Goal: Register for event/course

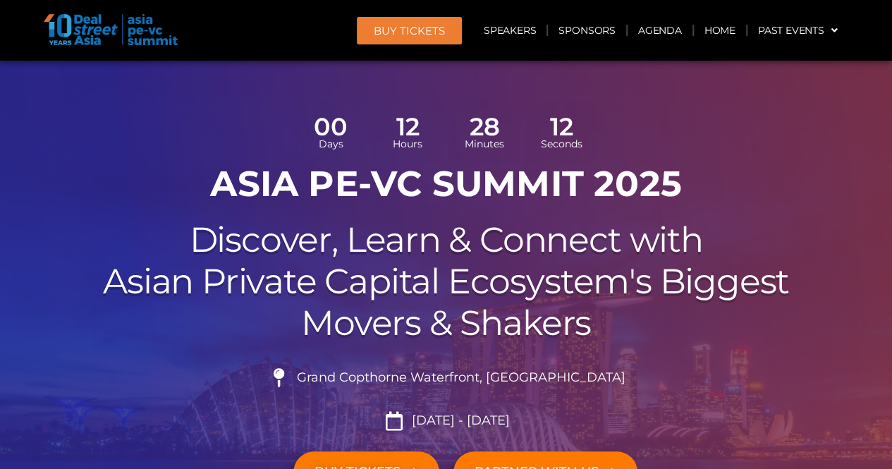
scroll to position [70, 0]
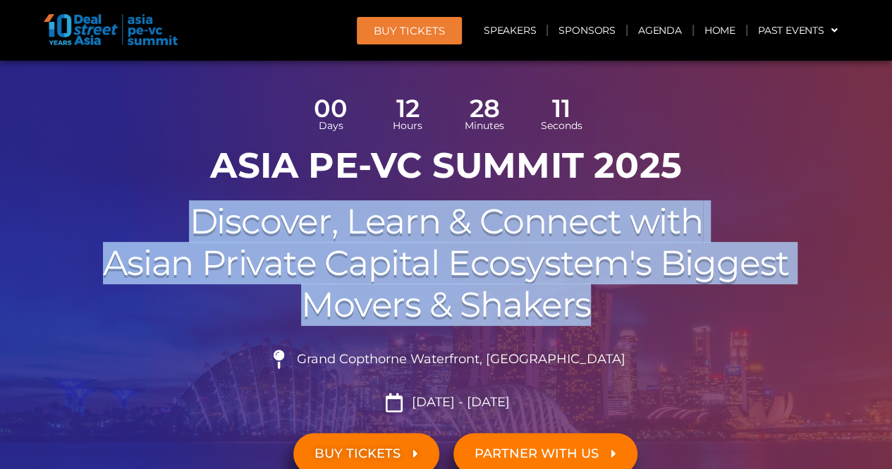
drag, startPoint x: 207, startPoint y: 235, endPoint x: 713, endPoint y: 287, distance: 508.7
click at [713, 287] on h2 "Discover, Learn & Connect with Asian Private Capital Ecosystem's Biggest Movers…" at bounding box center [445, 263] width 789 height 124
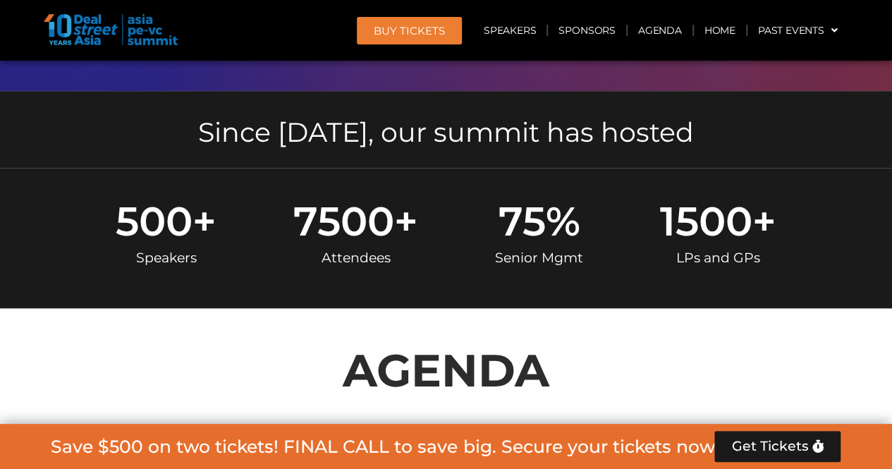
scroll to position [564, 0]
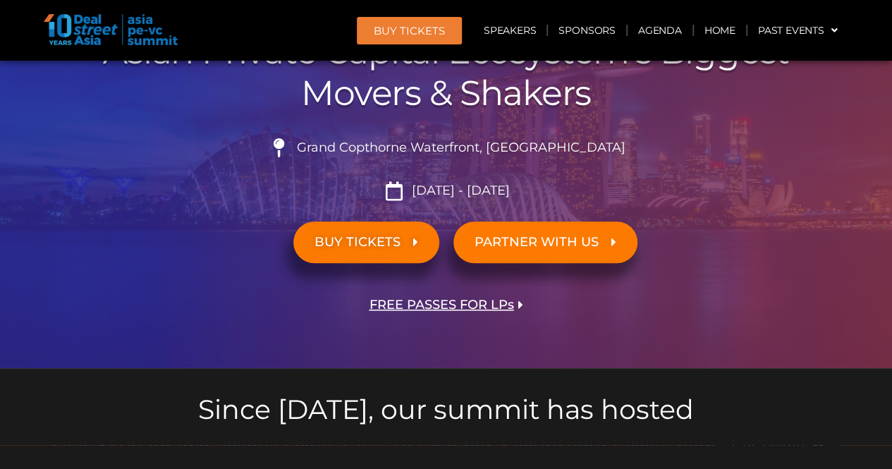
click at [384, 235] on span "BUY TICKETS" at bounding box center [357, 241] width 86 height 13
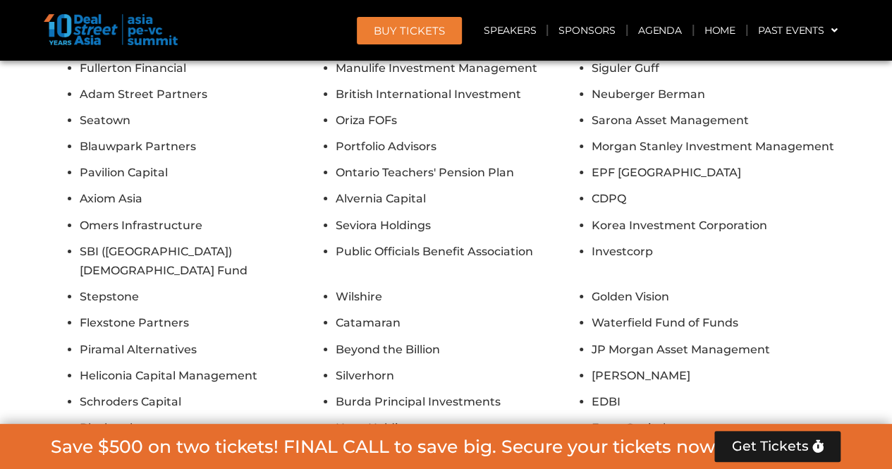
scroll to position [7834, 0]
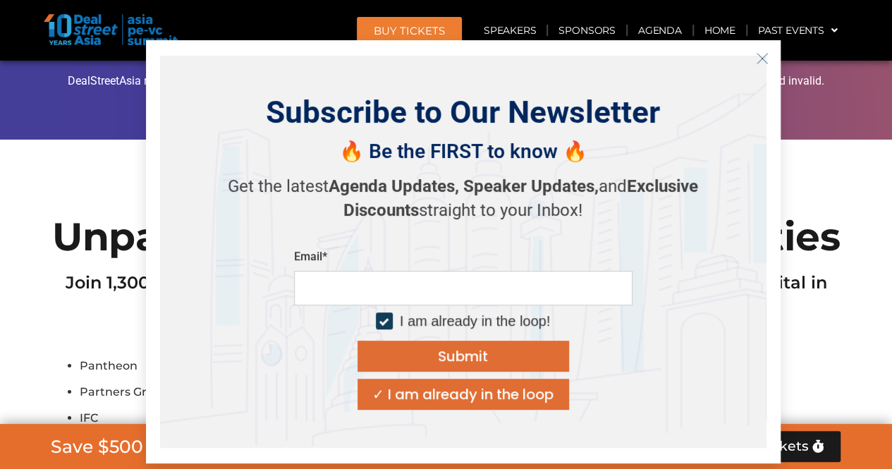
drag, startPoint x: 384, startPoint y: 234, endPoint x: 117, endPoint y: 233, distance: 267.1
click at [117, 408] on li "IFC" at bounding box center [204, 417] width 249 height 19
click at [510, 394] on div "✓ I am already in the loop" at bounding box center [462, 394] width 181 height 14
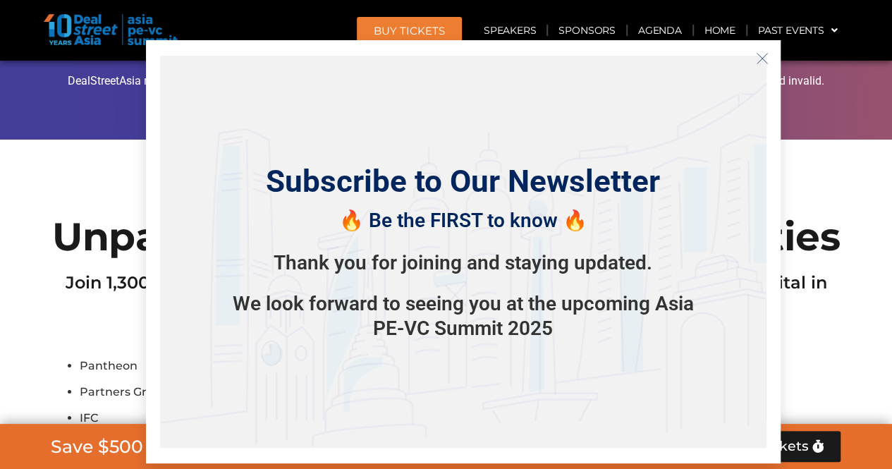
drag, startPoint x: 267, startPoint y: 190, endPoint x: 560, endPoint y: 339, distance: 328.5
click at [574, 325] on div "Subscribe to Our Newsletter 🔥 Be the FIRST to know 🔥 Thank you for joining and …" at bounding box center [463, 252] width 606 height 392
click at [555, 345] on div "Subscribe to Our Newsletter 🔥 Be the FIRST to know 🔥 Thank you for joining and …" at bounding box center [463, 252] width 606 height 392
click at [770, 60] on button "Close" at bounding box center [762, 58] width 23 height 23
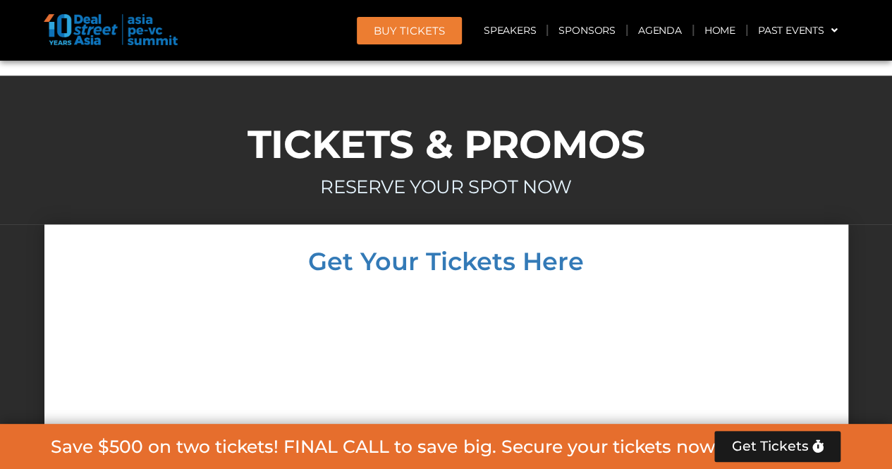
scroll to position [8891, 0]
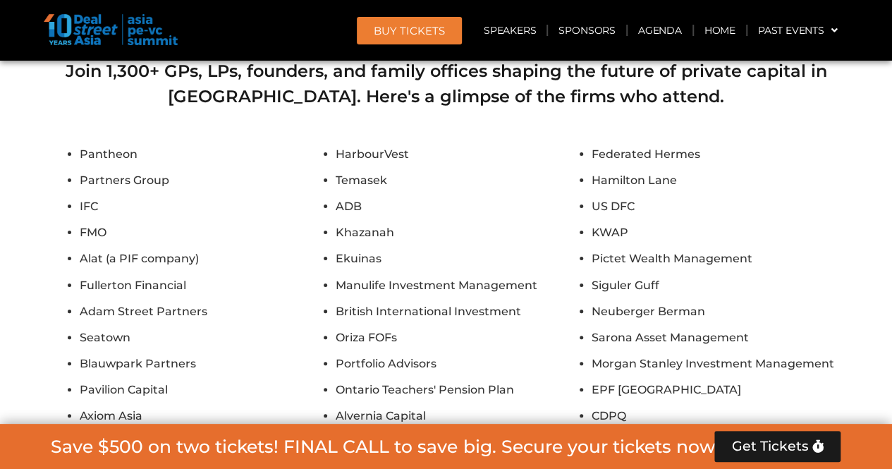
scroll to position [8327, 0]
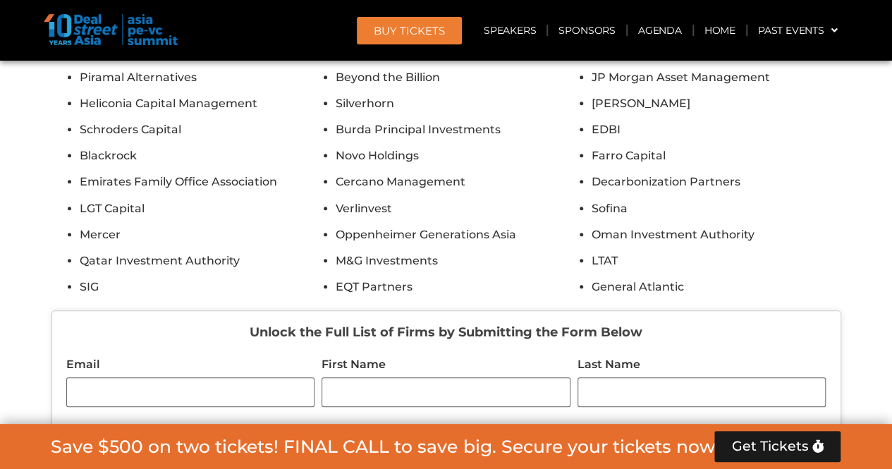
scroll to position [8538, 0]
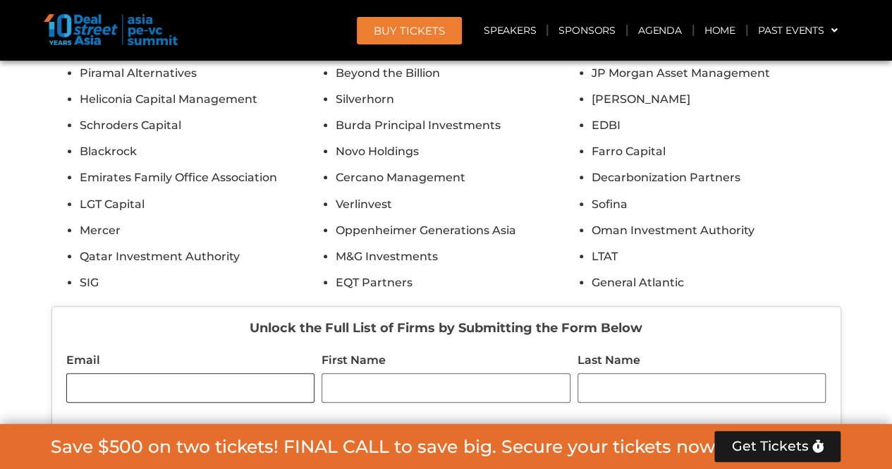
click at [251, 373] on input "Email" at bounding box center [190, 388] width 249 height 30
type input "**********"
type input "******"
type input "*****"
click at [216, 443] on input "Designation" at bounding box center [190, 458] width 249 height 30
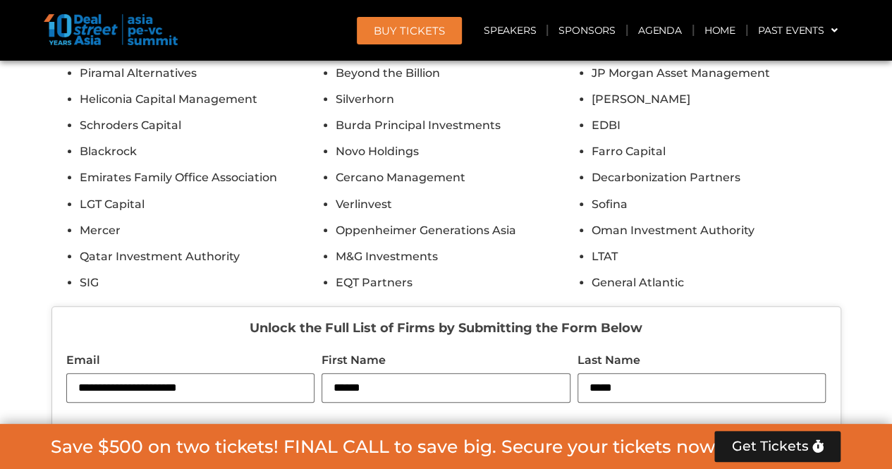
drag, startPoint x: 170, startPoint y: 249, endPoint x: 30, endPoint y: 245, distance: 140.3
click at [30, 245] on section "Unparalleled networking opportunities Join 1,300+ GPs, LPs, founders, and famil…" at bounding box center [446, 33] width 892 height 1056
type input "**********"
click at [382, 443] on input "Company" at bounding box center [445, 458] width 249 height 30
type input "**********"
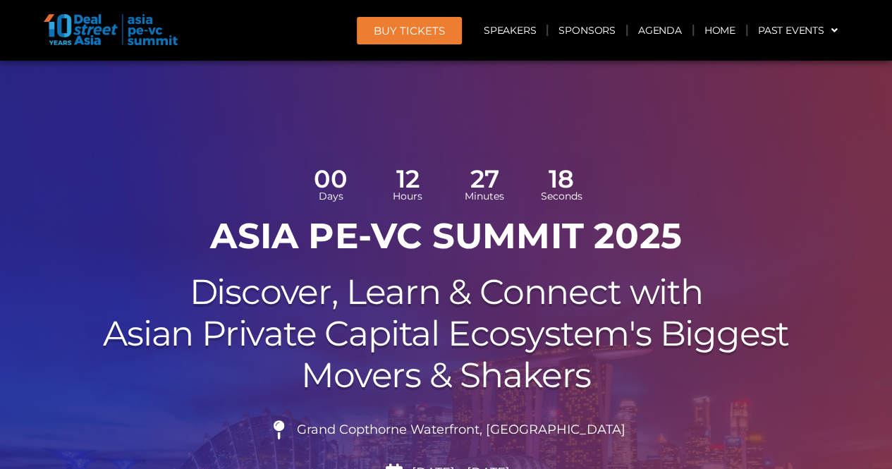
scroll to position [70, 0]
